Goal: Task Accomplishment & Management: Manage account settings

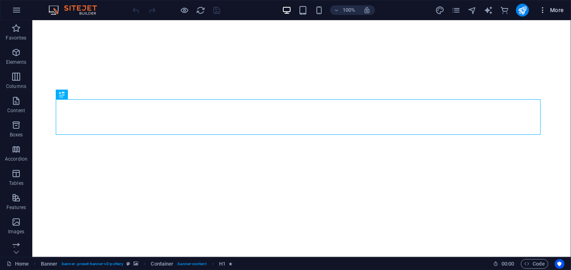
click at [552, 8] on span "More" at bounding box center [551, 10] width 25 height 8
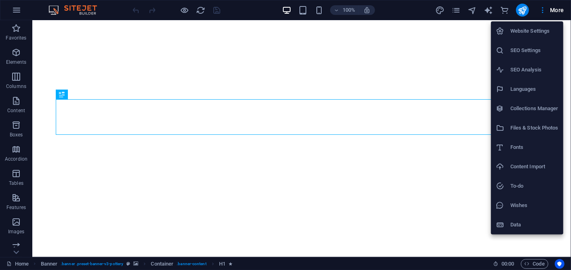
click at [533, 4] on div at bounding box center [285, 135] width 571 height 270
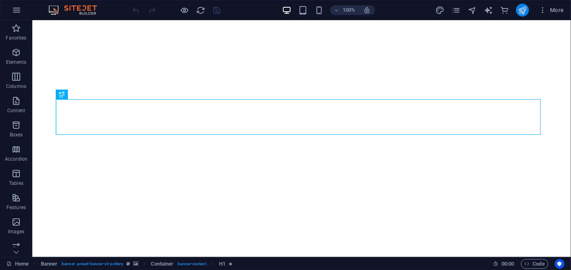
click at [527, 8] on icon "publish" at bounding box center [522, 10] width 9 height 9
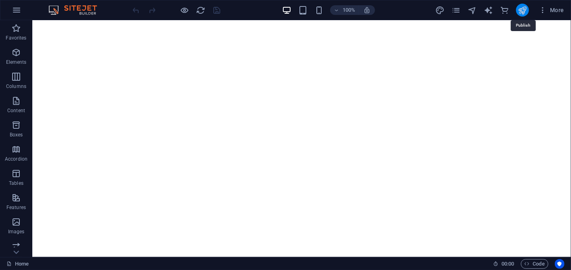
click at [526, 8] on icon "publish" at bounding box center [522, 10] width 9 height 9
click at [547, 6] on icon "button" at bounding box center [543, 10] width 8 height 8
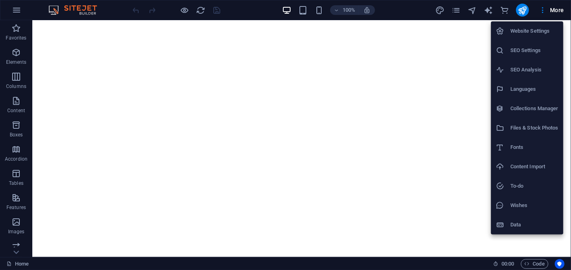
click at [538, 27] on h6 "Website Settings" at bounding box center [534, 31] width 48 height 10
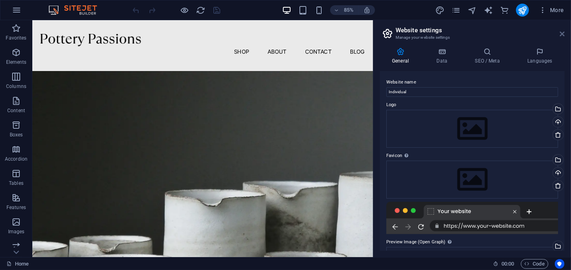
click at [560, 31] on icon at bounding box center [562, 34] width 5 height 6
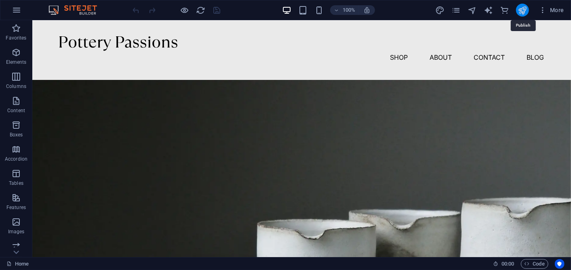
click at [524, 9] on icon "publish" at bounding box center [522, 10] width 9 height 9
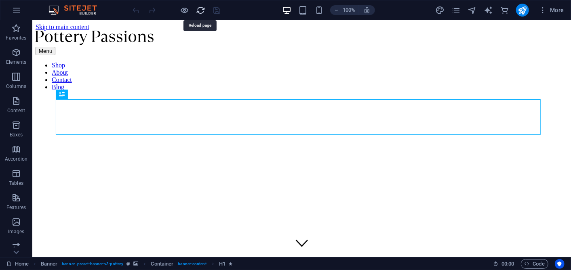
click at [199, 10] on icon "reload" at bounding box center [200, 10] width 9 height 9
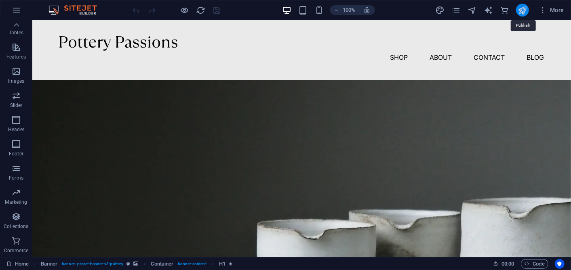
click at [526, 8] on icon "publish" at bounding box center [522, 10] width 9 height 9
click at [543, 5] on button "More" at bounding box center [551, 10] width 32 height 13
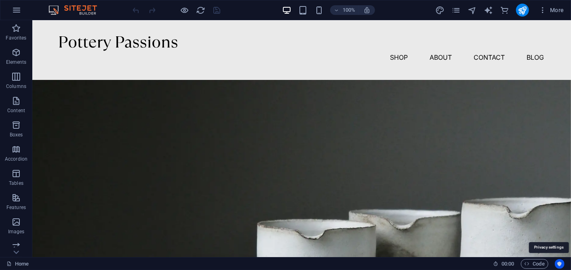
click at [558, 266] on icon "Usercentrics" at bounding box center [560, 264] width 6 height 6
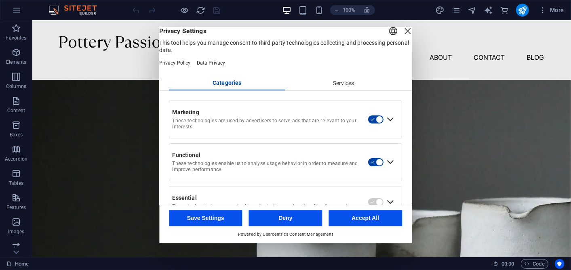
drag, startPoint x: 411, startPoint y: 103, endPoint x: 411, endPoint y: 132, distance: 29.1
click at [411, 132] on div "English Deutsch Privacy Settings This tool helps you manage consent to third pa…" at bounding box center [285, 116] width 253 height 178
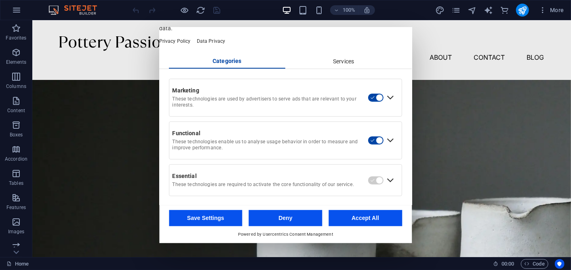
scroll to position [31, 0]
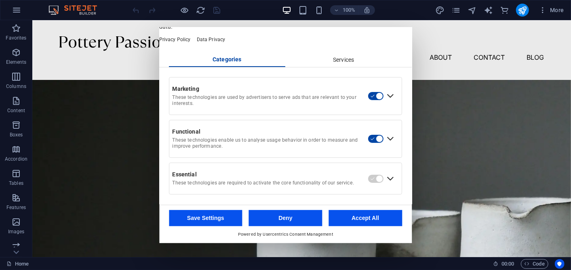
click at [336, 57] on div "Services" at bounding box center [344, 60] width 117 height 14
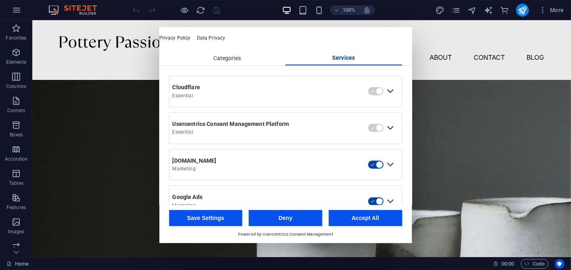
scroll to position [0, 0]
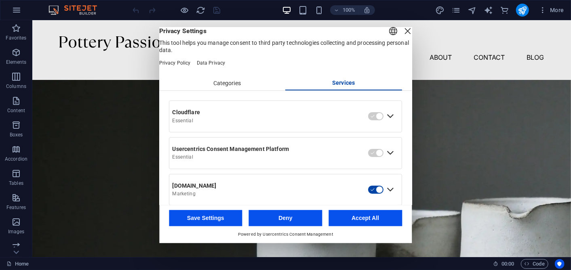
click at [356, 219] on button "Accept All" at bounding box center [365, 218] width 74 height 16
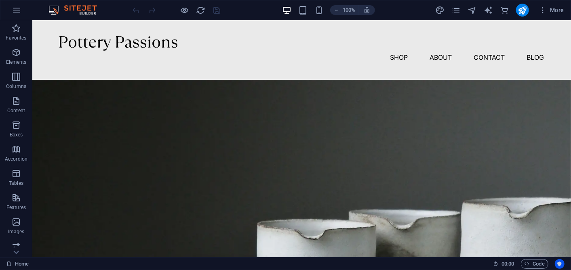
click at [557, 264] on icon "Usercentrics" at bounding box center [560, 264] width 6 height 6
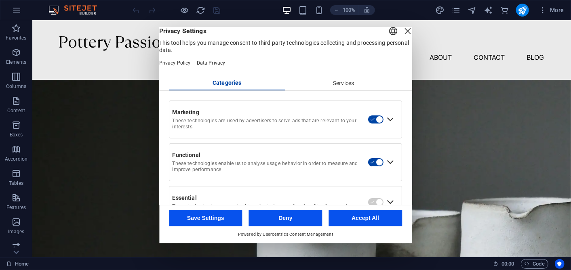
click at [219, 216] on button "Save Settings" at bounding box center [206, 218] width 74 height 16
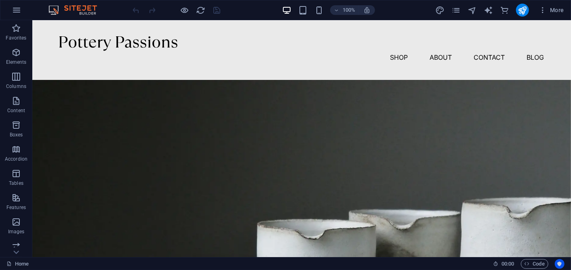
click at [562, 263] on icon "Usercentrics" at bounding box center [560, 264] width 6 height 6
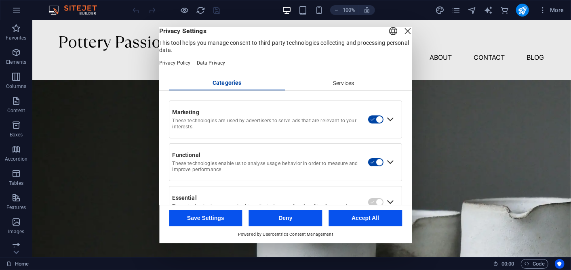
click at [320, 91] on div "Services" at bounding box center [344, 84] width 117 height 14
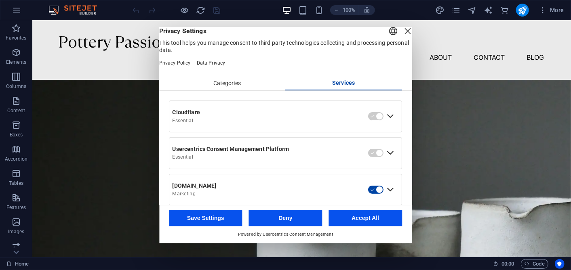
click at [394, 128] on div "Cloudflare Essential" at bounding box center [285, 116] width 232 height 31
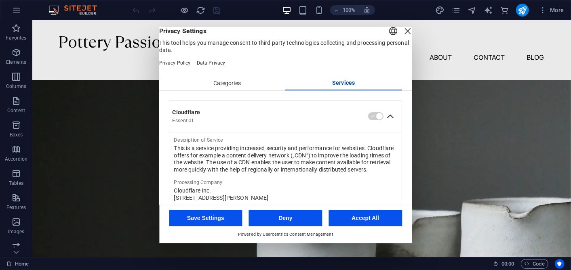
click at [388, 123] on div "Collapse Cloudflare" at bounding box center [390, 116] width 13 height 13
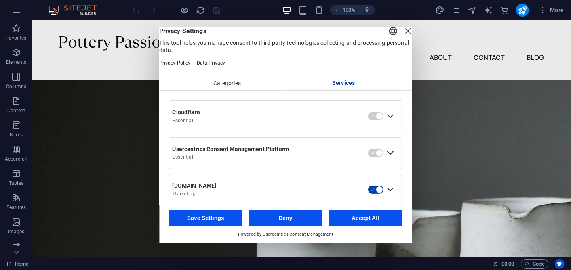
click at [390, 132] on div "Cloudflare Essential" at bounding box center [285, 116] width 232 height 31
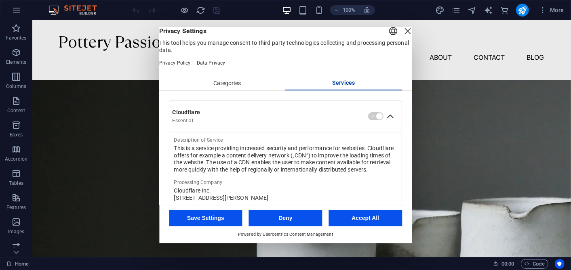
click at [387, 123] on div "Collapse Cloudflare" at bounding box center [390, 116] width 13 height 13
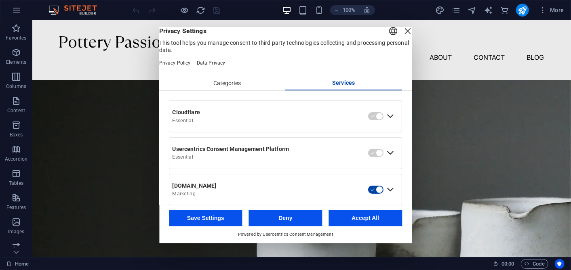
click at [368, 215] on button "Accept All" at bounding box center [365, 218] width 74 height 16
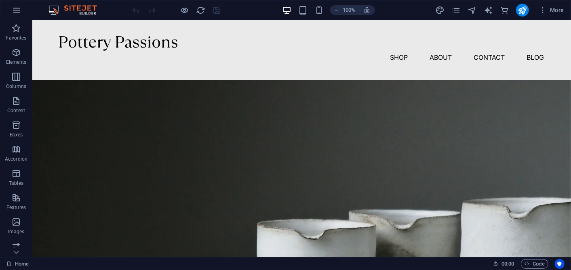
click at [19, 13] on icon "button" at bounding box center [17, 10] width 10 height 10
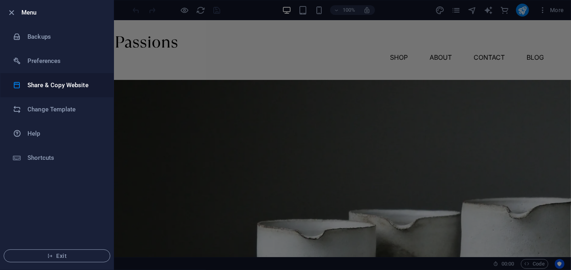
click at [54, 84] on h6 "Share & Copy Website" at bounding box center [64, 85] width 75 height 10
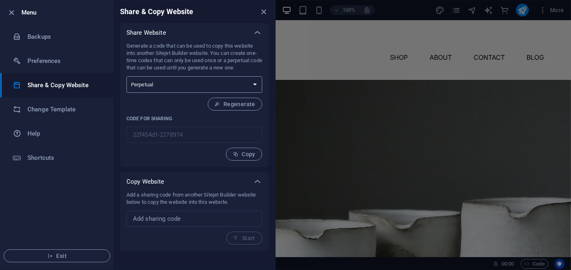
click at [168, 90] on select "One-time Perpetual" at bounding box center [194, 84] width 136 height 17
click at [173, 86] on select "One-time Perpetual" at bounding box center [194, 84] width 136 height 17
click at [172, 86] on select "One-time Perpetual" at bounding box center [194, 84] width 136 height 17
click at [32, 57] on h6 "Preferences" at bounding box center [64, 61] width 75 height 10
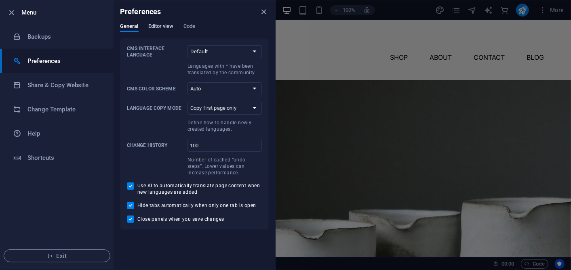
click at [152, 27] on span "Editor view" at bounding box center [160, 26] width 25 height 11
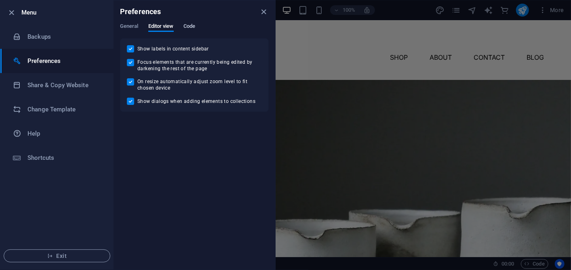
click at [187, 24] on span "Code" at bounding box center [189, 26] width 12 height 11
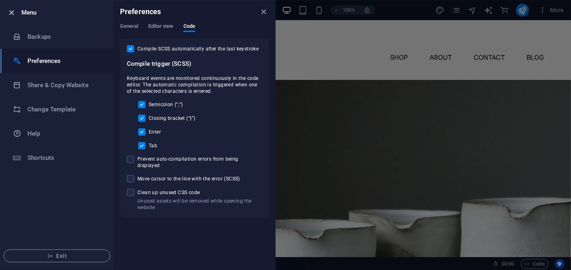
click at [8, 11] on icon "button" at bounding box center [11, 12] width 9 height 9
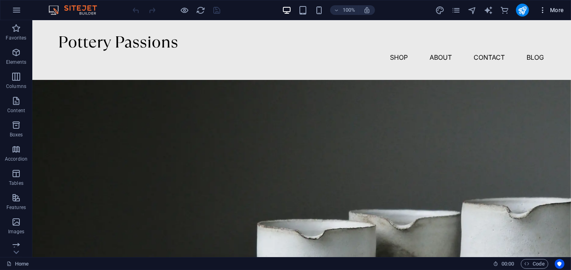
click at [564, 7] on span "More" at bounding box center [551, 10] width 25 height 8
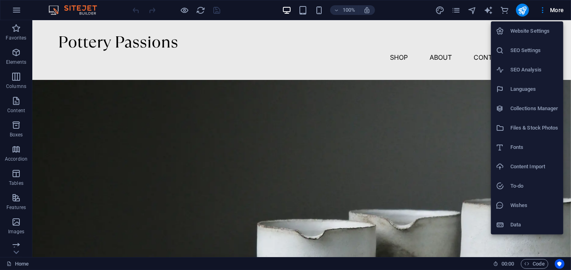
click at [543, 122] on li "Files & Stock Photos" at bounding box center [527, 127] width 72 height 19
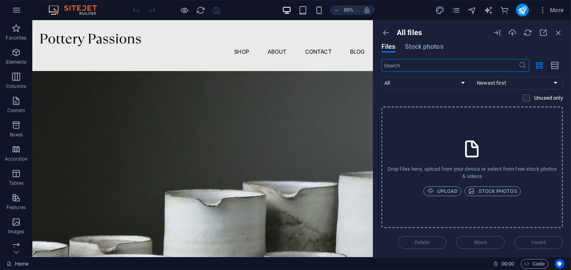
click at [428, 43] on div "All files Files Stock photos" at bounding box center [471, 43] width 181 height 31
click at [542, 4] on button "More" at bounding box center [551, 10] width 32 height 13
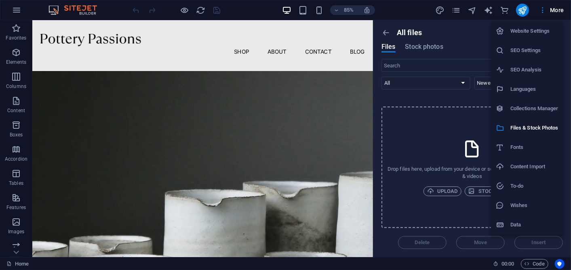
click at [533, 32] on h6 "Website Settings" at bounding box center [534, 31] width 48 height 10
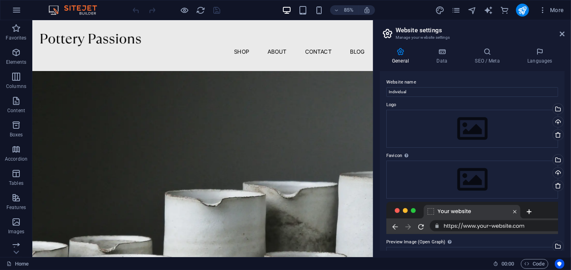
scroll to position [95, 0]
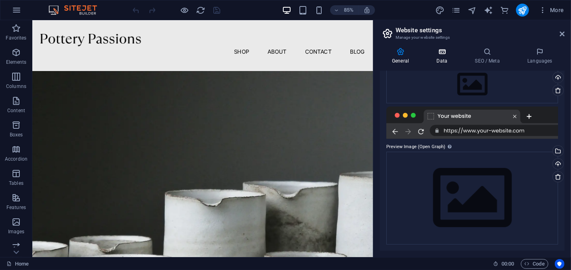
click at [443, 51] on icon at bounding box center [441, 52] width 35 height 8
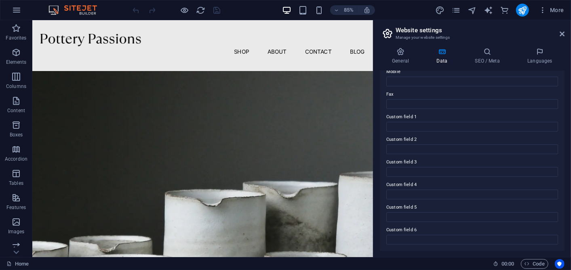
scroll to position [0, 0]
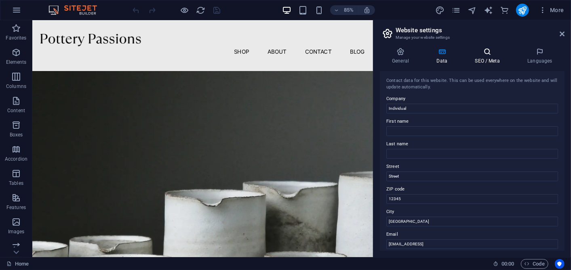
click at [492, 61] on h4 "SEO / Meta" at bounding box center [489, 56] width 53 height 17
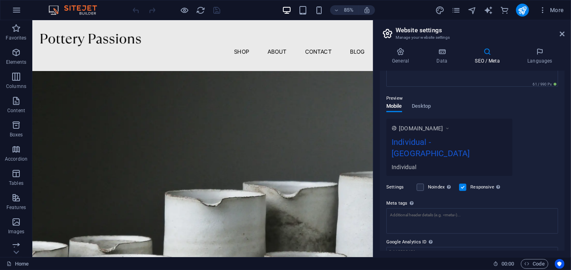
scroll to position [88, 0]
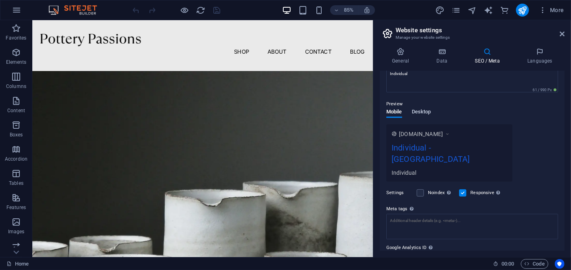
click at [430, 112] on span "Desktop" at bounding box center [421, 112] width 19 height 11
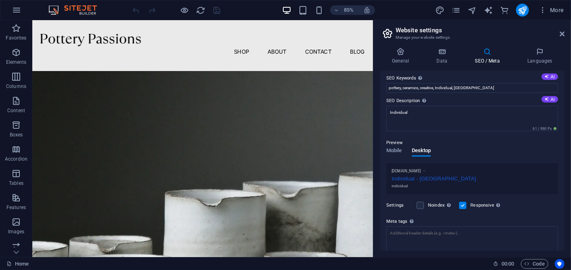
scroll to position [0, 0]
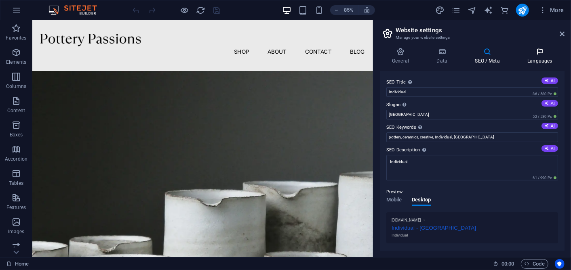
click at [532, 57] on h4 "Languages" at bounding box center [539, 56] width 49 height 17
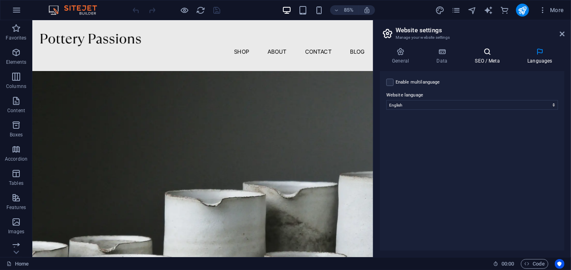
click at [463, 52] on icon at bounding box center [487, 52] width 49 height 8
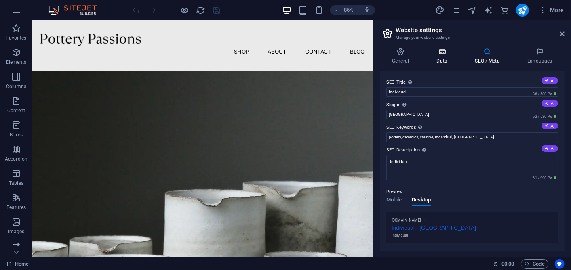
click at [445, 52] on icon at bounding box center [441, 52] width 35 height 8
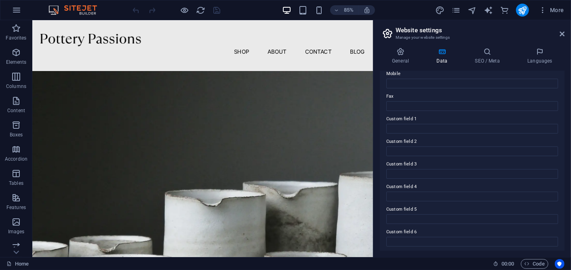
scroll to position [208, 0]
click at [400, 53] on icon at bounding box center [400, 52] width 41 height 8
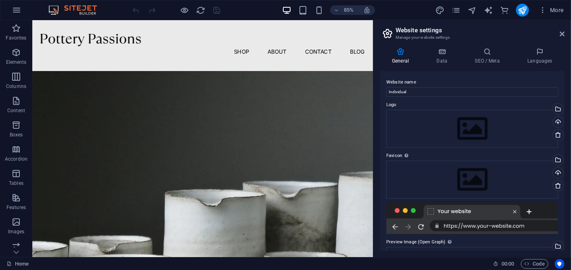
scroll to position [95, 0]
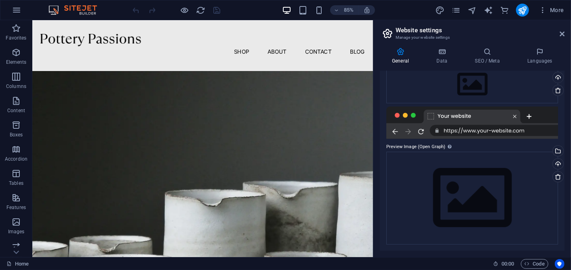
click at [390, 32] on icon at bounding box center [387, 33] width 12 height 11
click at [564, 32] on aside "Website settings Manage your website settings General Data SEO / Meta Languages…" at bounding box center [472, 138] width 198 height 237
click at [562, 34] on icon at bounding box center [562, 34] width 5 height 6
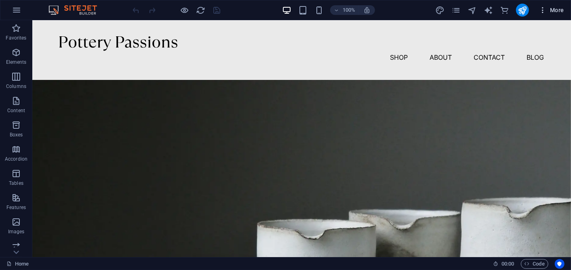
click at [548, 13] on span "More" at bounding box center [551, 10] width 25 height 8
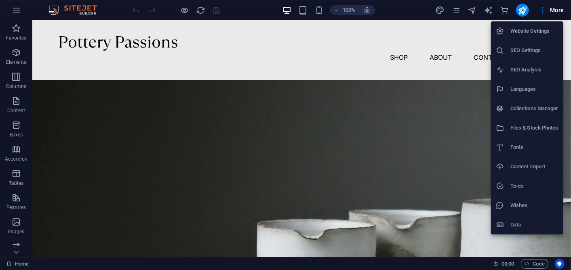
click at [419, 70] on div at bounding box center [285, 135] width 571 height 270
